Goal: Find specific page/section: Find specific page/section

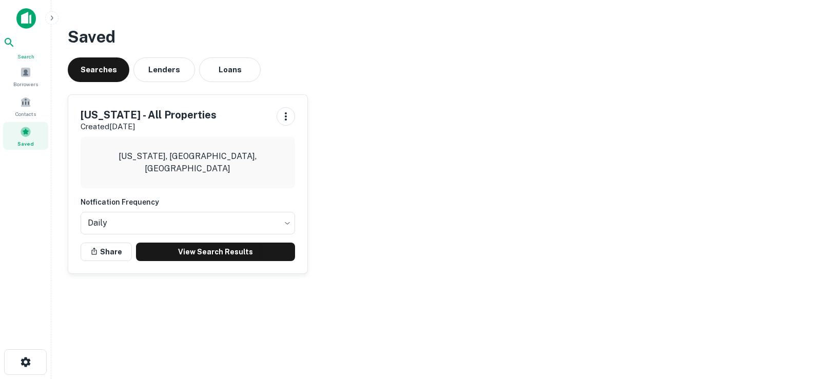
click at [34, 54] on div "Search" at bounding box center [25, 48] width 45 height 24
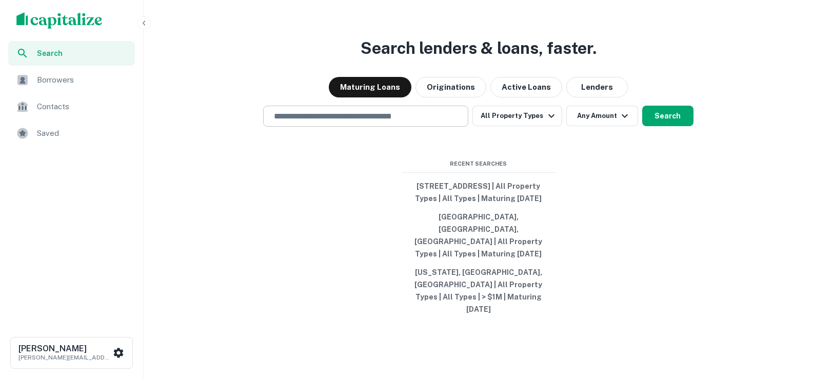
click at [355, 127] on div "​" at bounding box center [365, 116] width 205 height 21
